Goal: Communication & Community: Participate in discussion

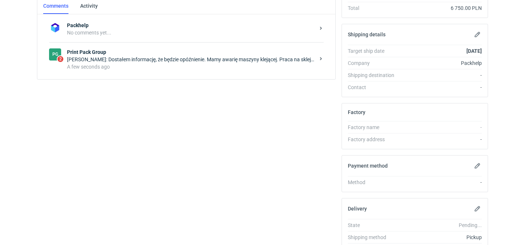
scroll to position [163, 0]
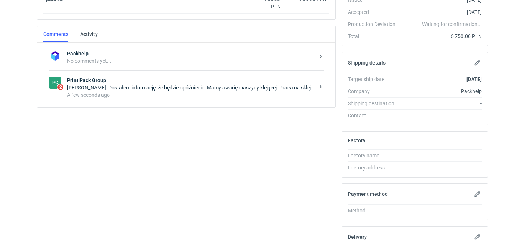
click at [171, 91] on div "A few seconds ago" at bounding box center [191, 94] width 248 height 7
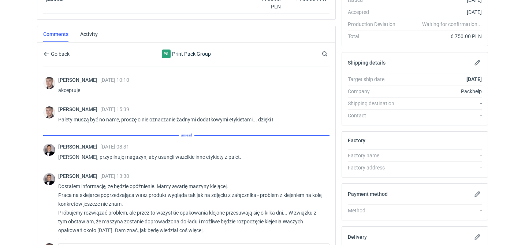
scroll to position [207, 0]
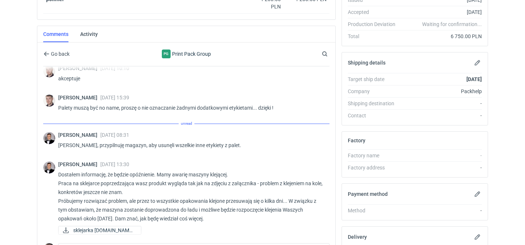
click at [124, 150] on div "[PERSON_NAME] [DATE] 08:31 Jasne, przypilnuję magazyn, aby usunęli wszelkie inn…" at bounding box center [190, 142] width 265 height 21
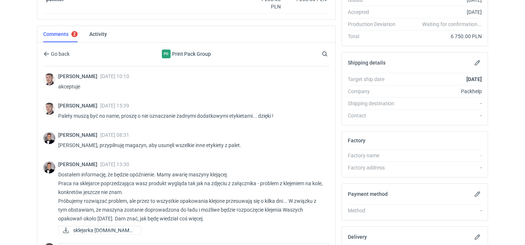
click at [117, 224] on div "[PERSON_NAME] [DATE] 13:30 Dostałem informację, że będzie opóźnienie. Mamy awar…" at bounding box center [190, 198] width 265 height 75
click at [117, 230] on span "sklejarka [DOMAIN_NAME]..." at bounding box center [104, 230] width 62 height 8
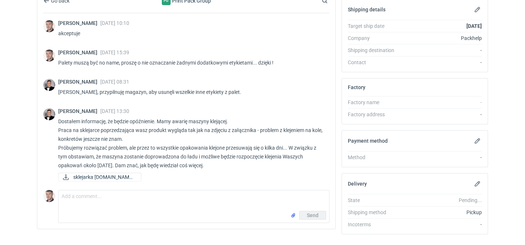
scroll to position [227, 0]
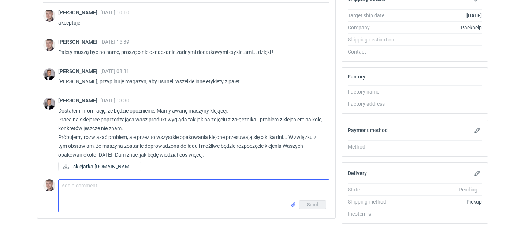
click at [144, 184] on textarea "Comment message" at bounding box center [194, 189] width 271 height 21
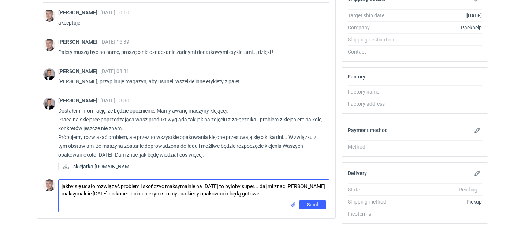
type textarea "jakby się udało rozwiązać problem i skończyć maksymalnie na [DATE] to byłoby su…"
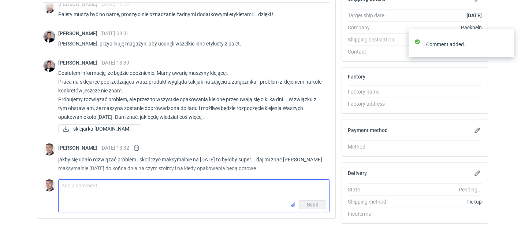
scroll to position [239, 0]
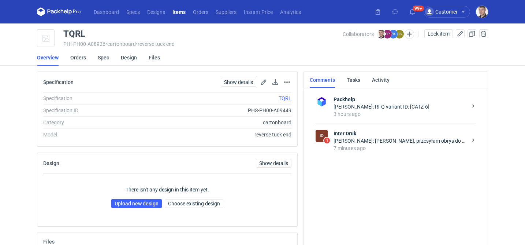
click at [382, 144] on div "[PERSON_NAME]: [PERSON_NAME], przesyłam obrys do nałożenia grafiki." at bounding box center [401, 140] width 134 height 7
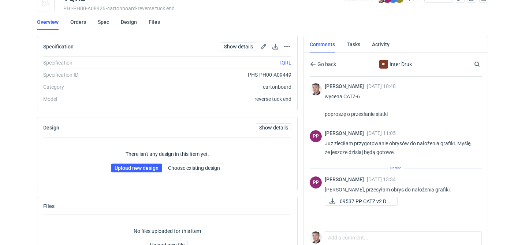
scroll to position [67, 0]
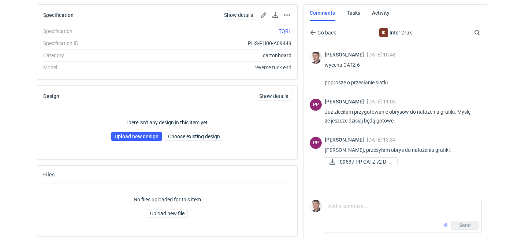
click at [356, 170] on div "PP [PERSON_NAME] [DATE] 13:34 [PERSON_NAME], przesyłam obrys do nałożenia grafi…" at bounding box center [396, 152] width 172 height 40
click at [355, 165] on span "09537 PP CATZ v2 D s..." at bounding box center [366, 161] width 52 height 8
